Goal: Information Seeking & Learning: Learn about a topic

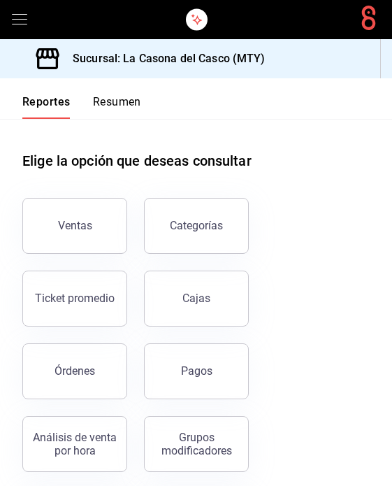
click at [131, 103] on button "Resumen" at bounding box center [117, 107] width 48 height 24
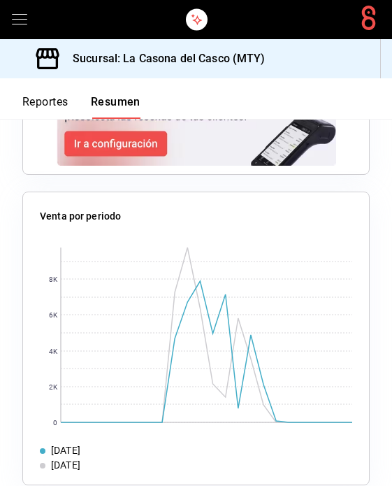
scroll to position [1921, 0]
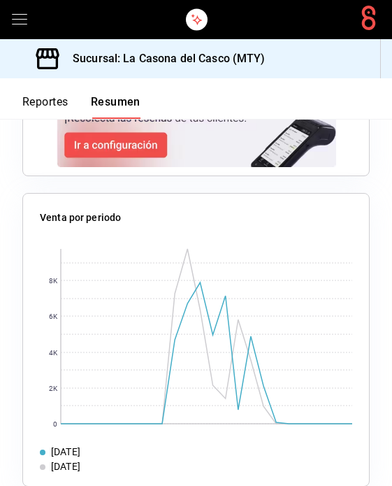
click at [44, 110] on button "Reportes" at bounding box center [45, 107] width 46 height 24
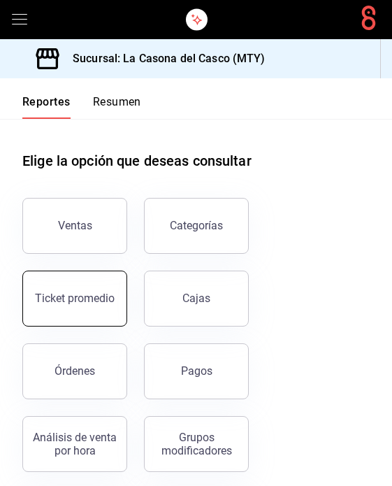
click at [110, 306] on button "Ticket promedio" at bounding box center [74, 299] width 105 height 56
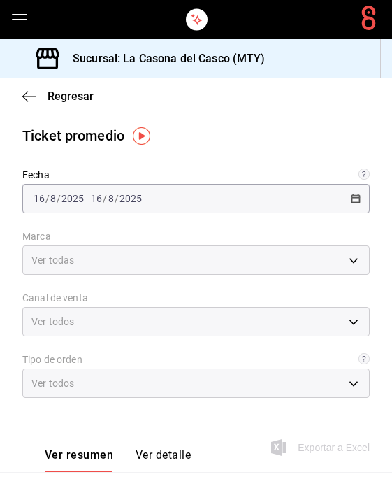
type input "7e4e7643-bc2c-442b-8a2a-9b04da6139a5"
type input "PARROT,UBER_EATS,RAPPI,DIDI_FOOD,ONLINE"
type input "37725a56-1572-4593-a8c9-f3487361729a,12c83e59-1750-49d3-bd42-14b7f767bf51,EXTER…"
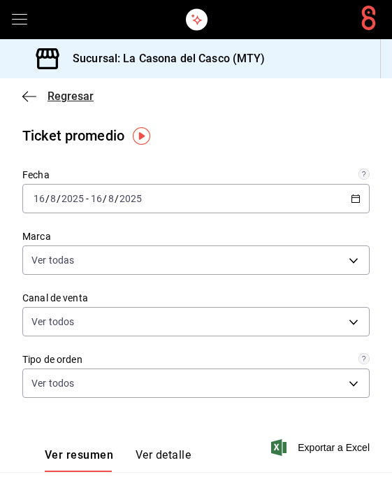
click at [32, 99] on icon "button" at bounding box center [29, 96] width 14 height 13
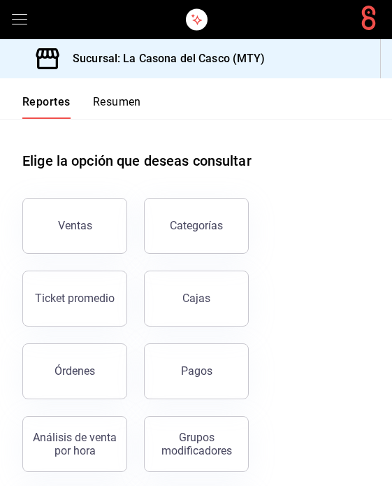
click at [141, 100] on button "Resumen" at bounding box center [117, 107] width 48 height 24
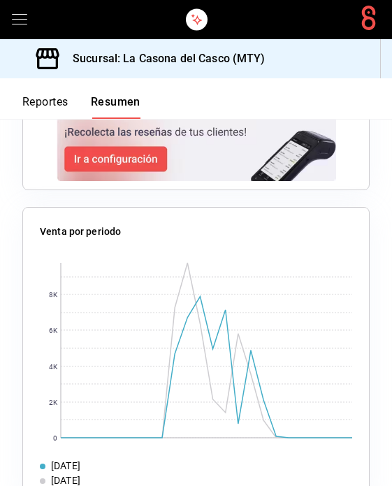
scroll to position [1921, 0]
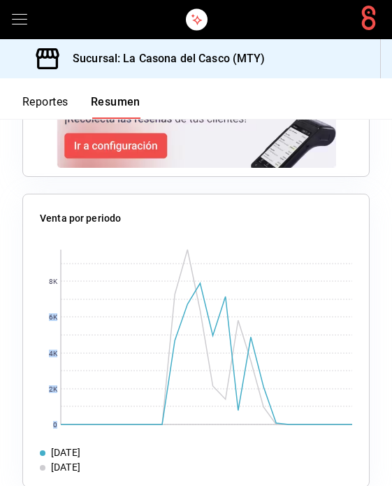
click at [342, 231] on div "Venta por periodo" at bounding box center [196, 221] width 313 height 20
click at [273, 332] on rect at bounding box center [207, 337] width 292 height 175
click at [210, 345] on rect at bounding box center [207, 337] width 292 height 175
click at [191, 338] on rect at bounding box center [207, 337] width 292 height 175
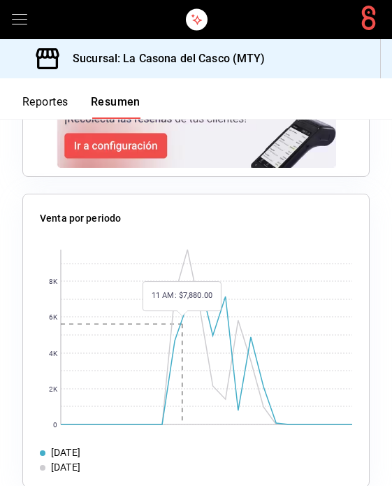
click at [210, 285] on rect at bounding box center [207, 337] width 292 height 175
click at [238, 413] on rect at bounding box center [207, 337] width 292 height 175
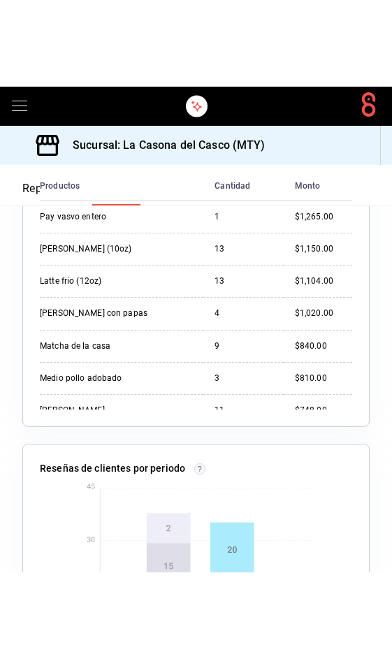
scroll to position [195, 0]
